Goal: Task Accomplishment & Management: Manage account settings

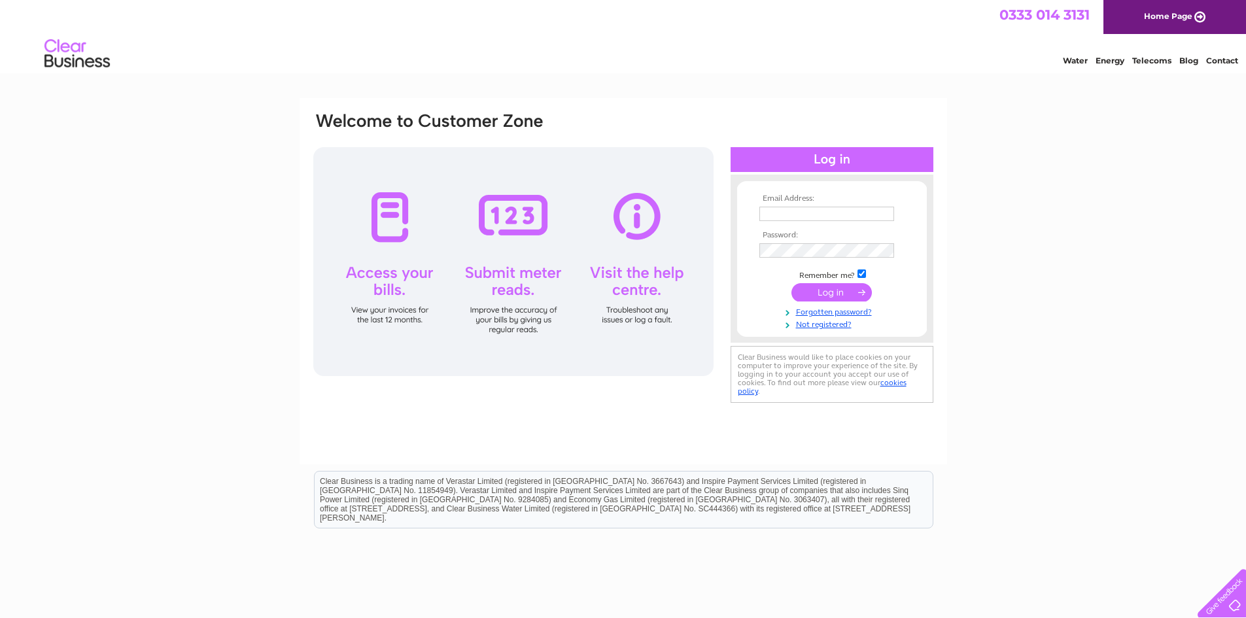
type input "[PERSON_NAME][EMAIL_ADDRESS][DOMAIN_NAME]"
click at [838, 296] on input "submit" at bounding box center [831, 292] width 80 height 18
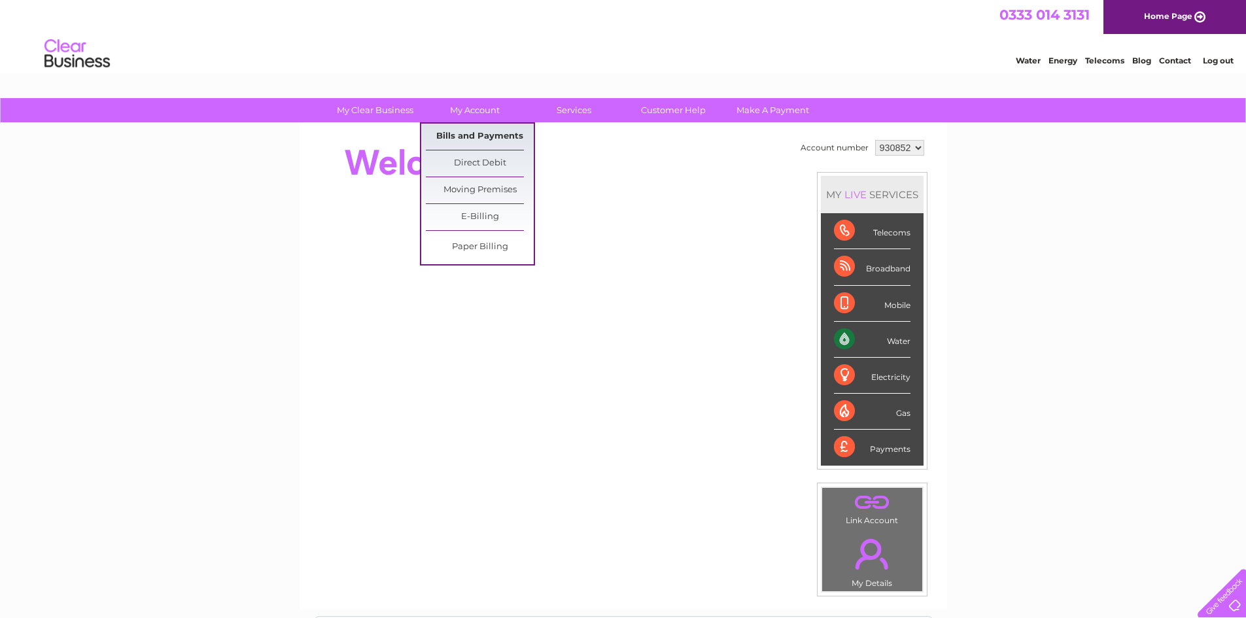
click at [467, 130] on link "Bills and Payments" at bounding box center [480, 137] width 108 height 26
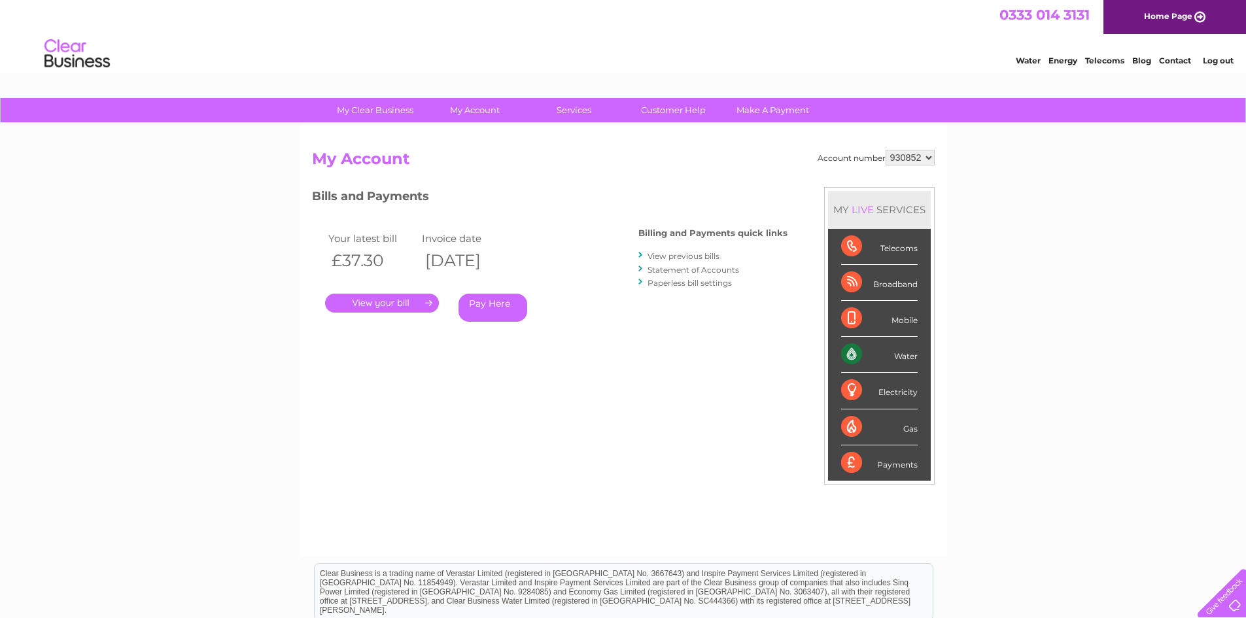
click at [345, 296] on link "." at bounding box center [382, 303] width 114 height 19
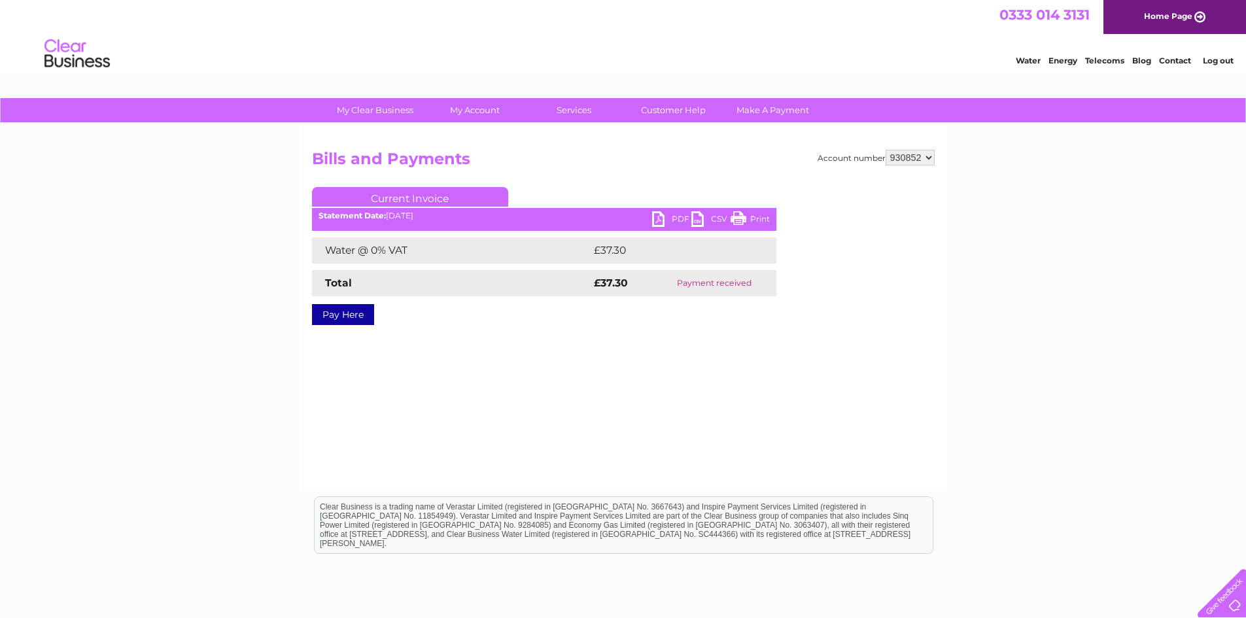
click at [663, 220] on link "PDF" at bounding box center [671, 220] width 39 height 19
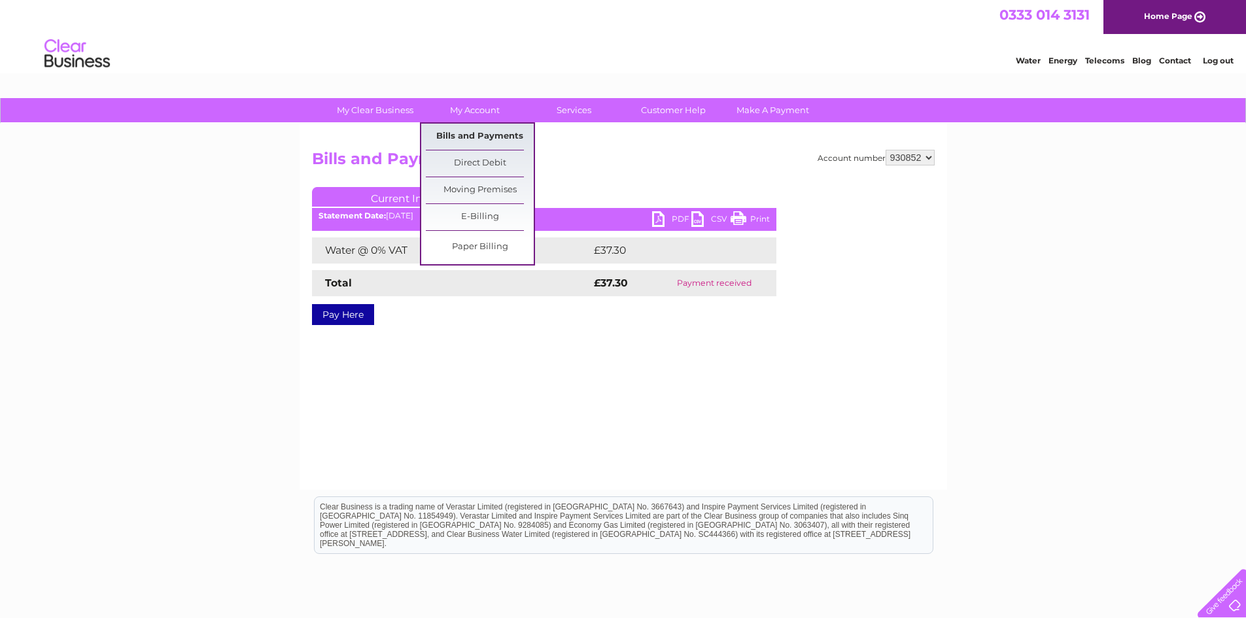
click at [456, 135] on link "Bills and Payments" at bounding box center [480, 137] width 108 height 26
